Goal: Communication & Community: Participate in discussion

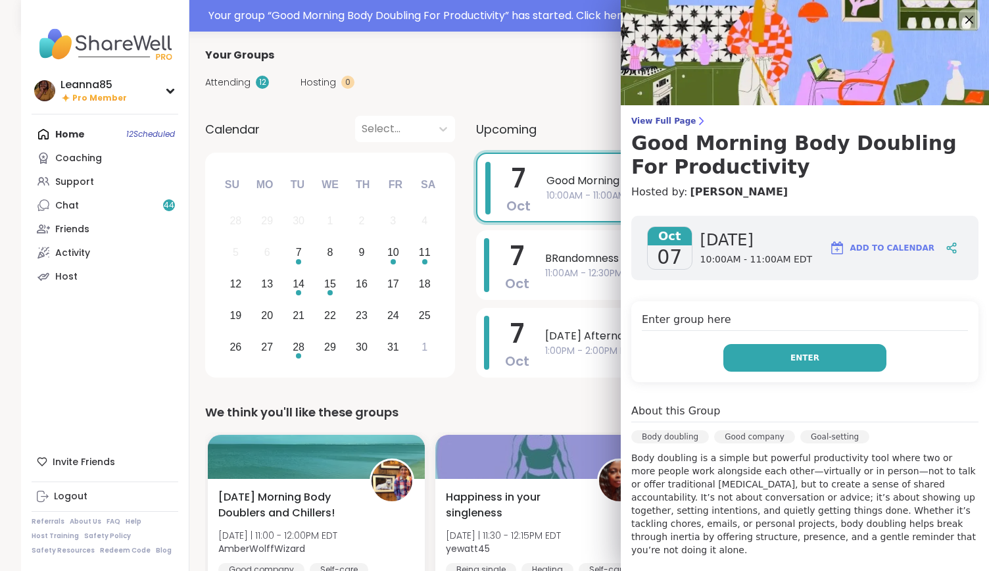
click at [793, 359] on span "Enter" at bounding box center [804, 358] width 29 height 12
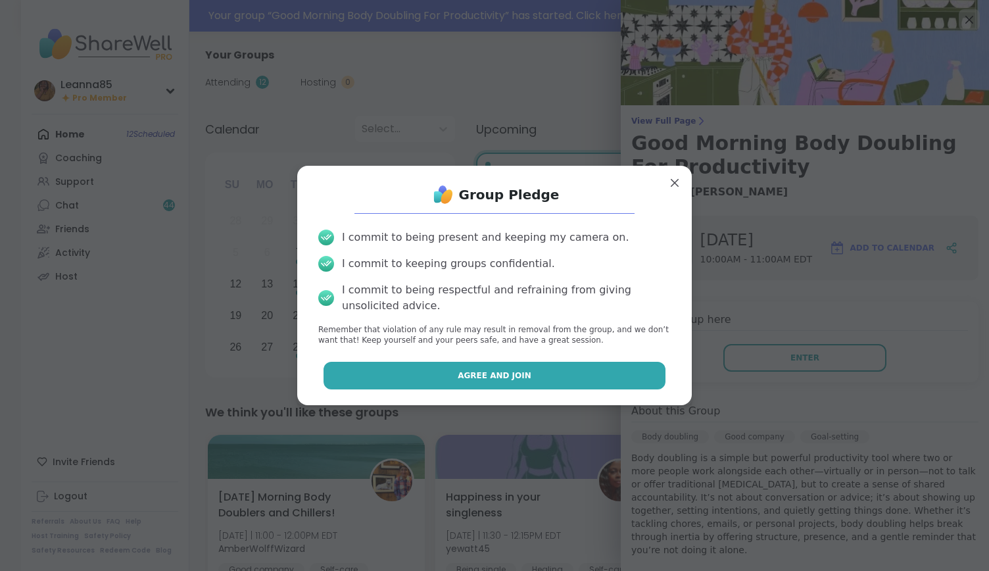
click at [598, 387] on button "Agree and Join" at bounding box center [494, 376] width 343 height 28
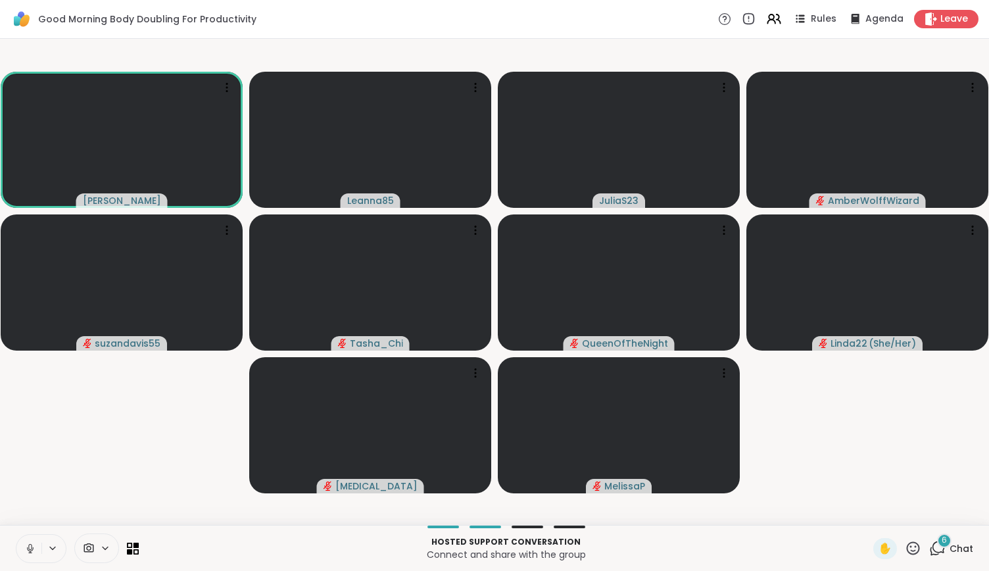
click at [36, 544] on button at bounding box center [28, 549] width 25 height 28
